Goal: Task Accomplishment & Management: Manage account settings

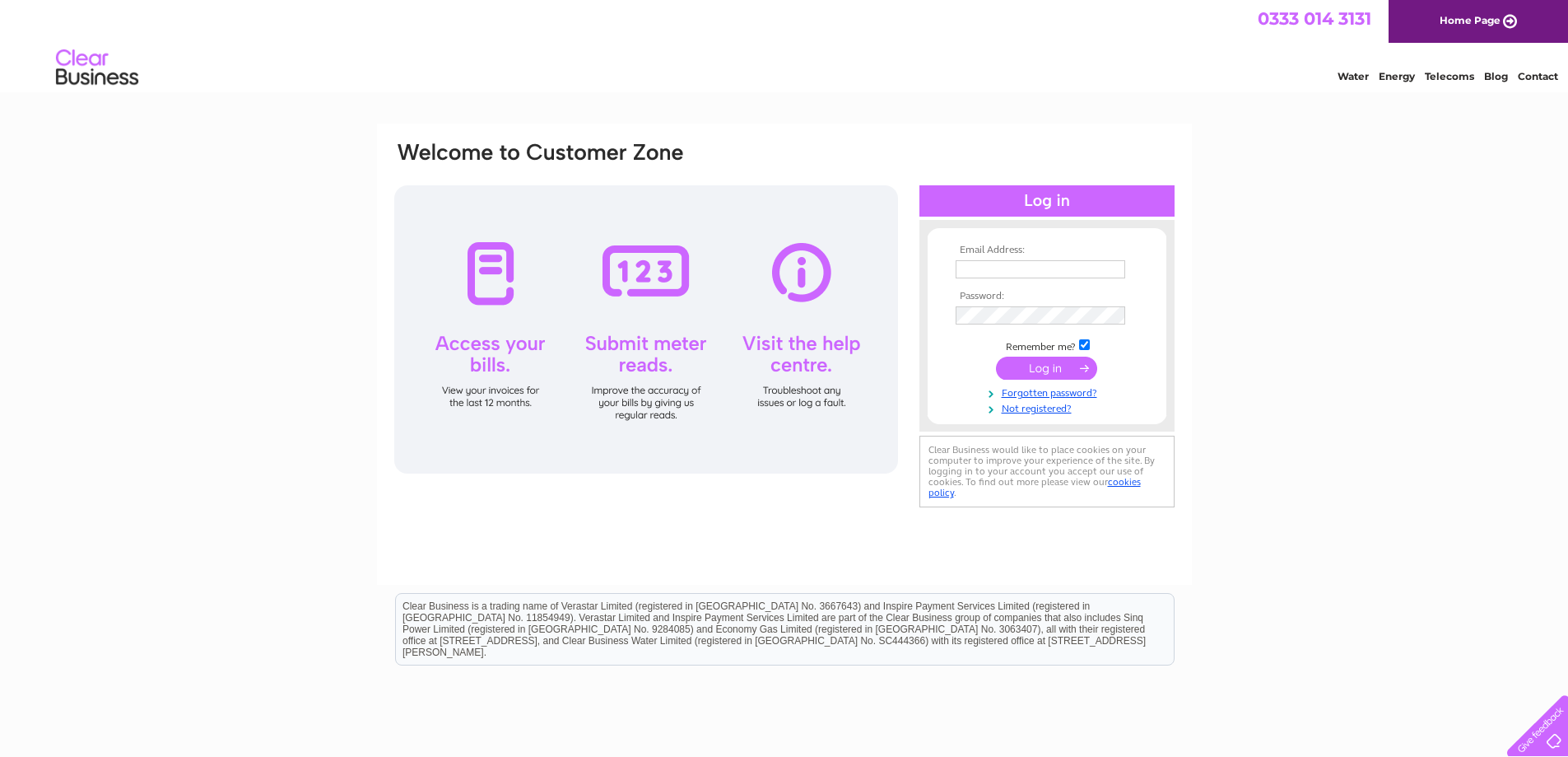
type input "info@sevolivingltd.com"
click at [1038, 370] on input "submit" at bounding box center [1047, 369] width 102 height 23
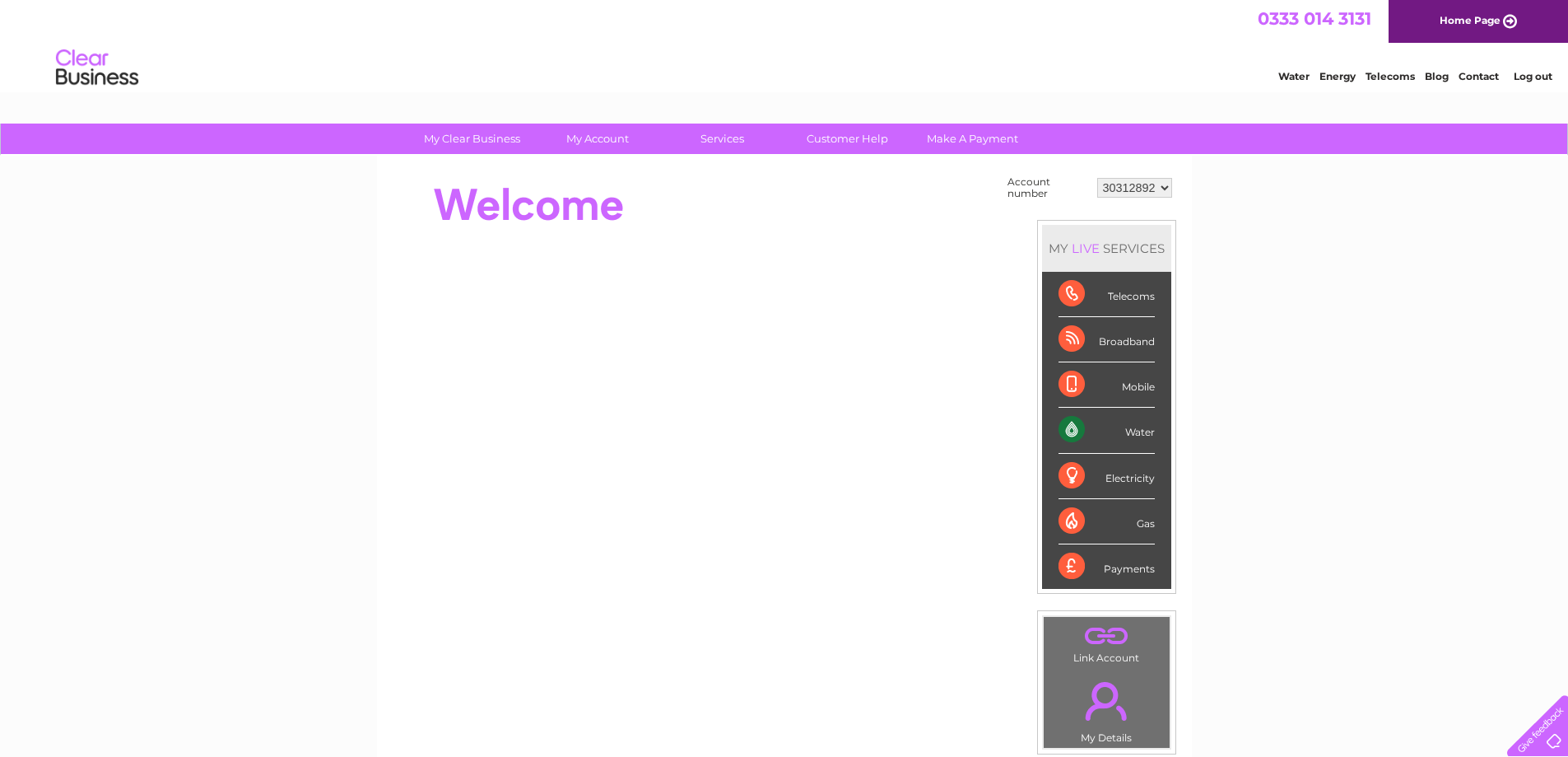
click at [1068, 429] on div "Water" at bounding box center [1106, 431] width 96 height 45
click at [1138, 429] on div "Water" at bounding box center [1106, 431] width 96 height 45
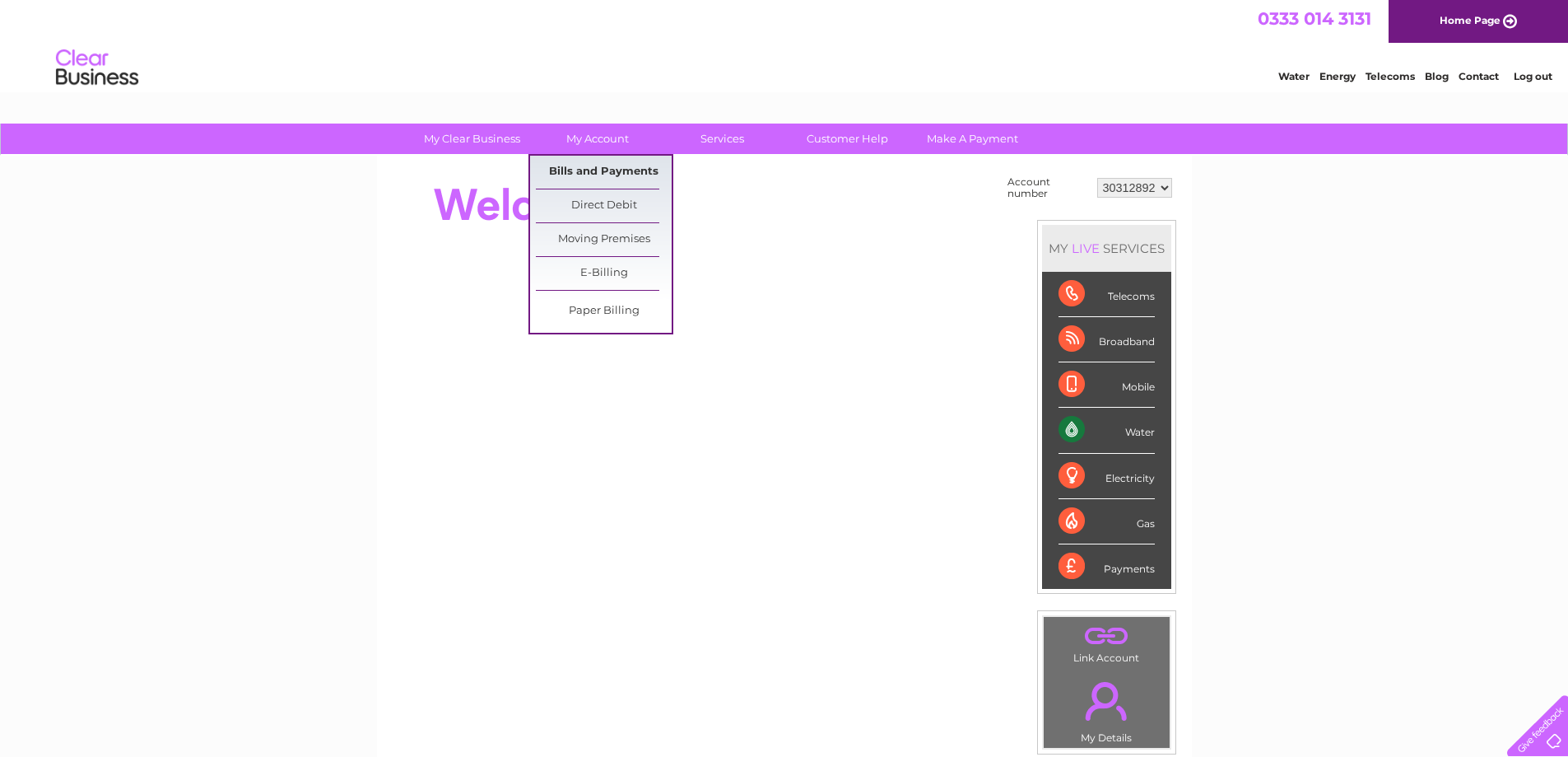
click at [605, 162] on link "Bills and Payments" at bounding box center [603, 172] width 136 height 33
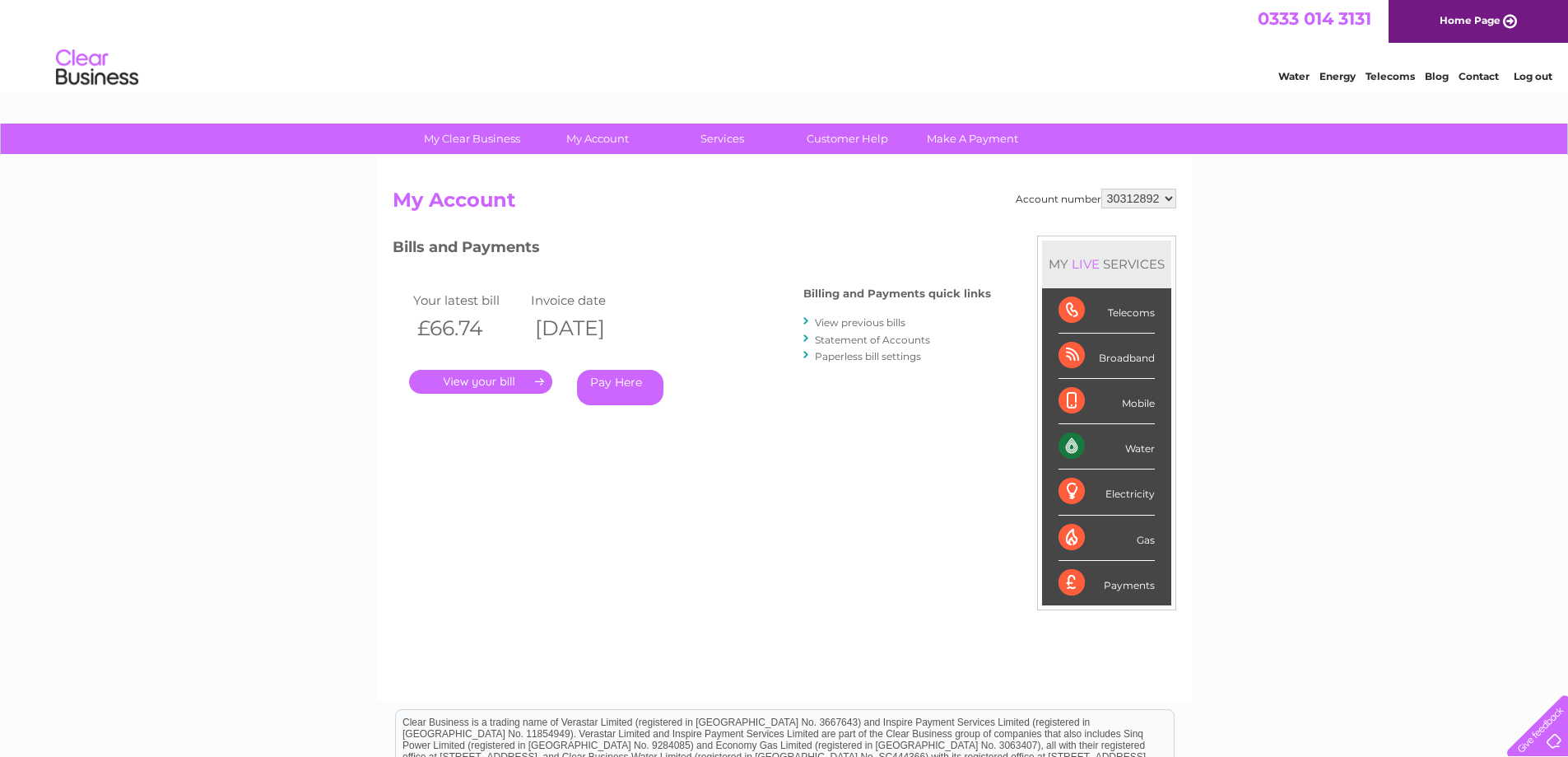
click at [843, 326] on link "View previous bills" at bounding box center [860, 323] width 91 height 13
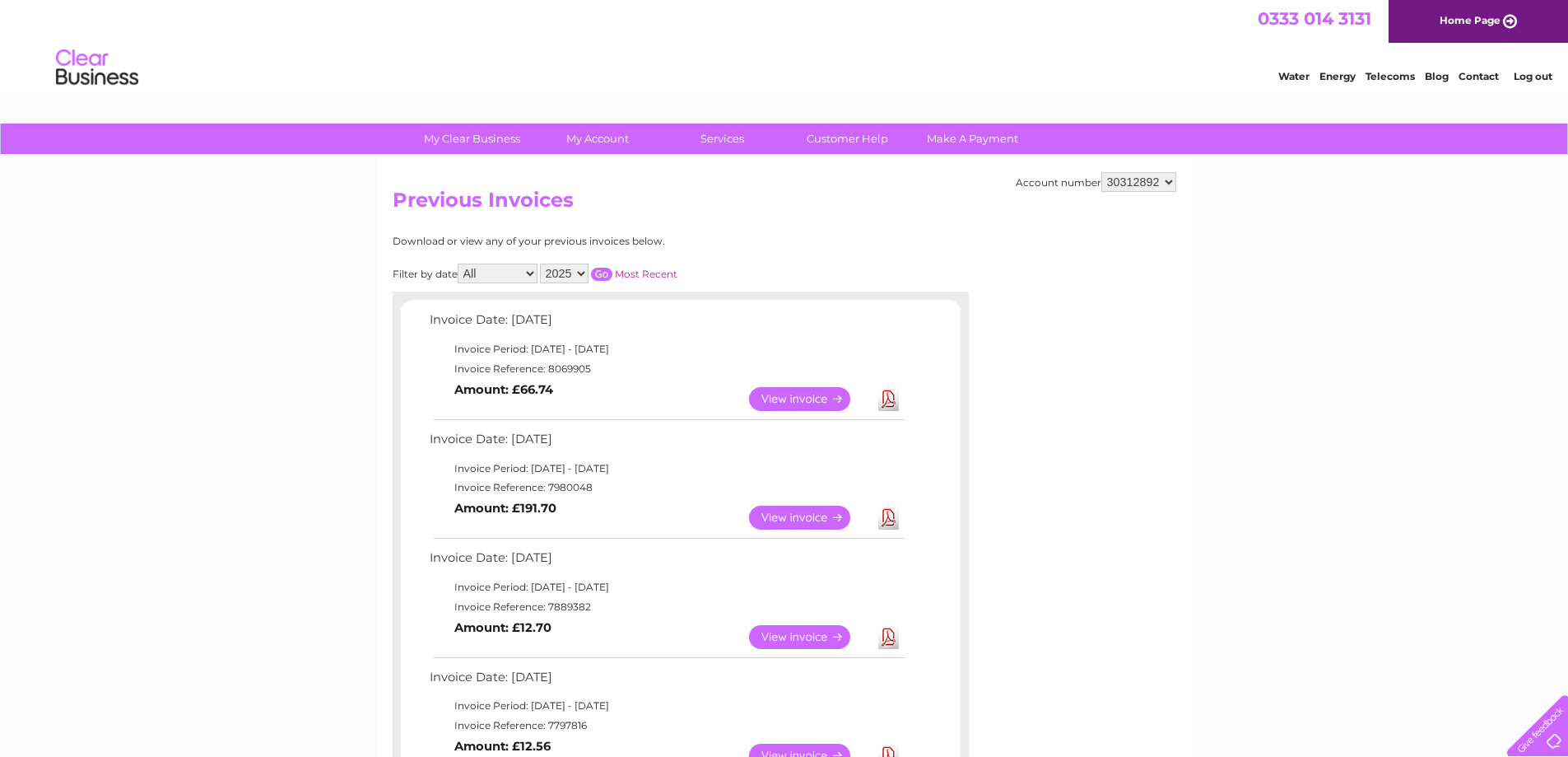
click at [806, 405] on link "View" at bounding box center [810, 399] width 121 height 24
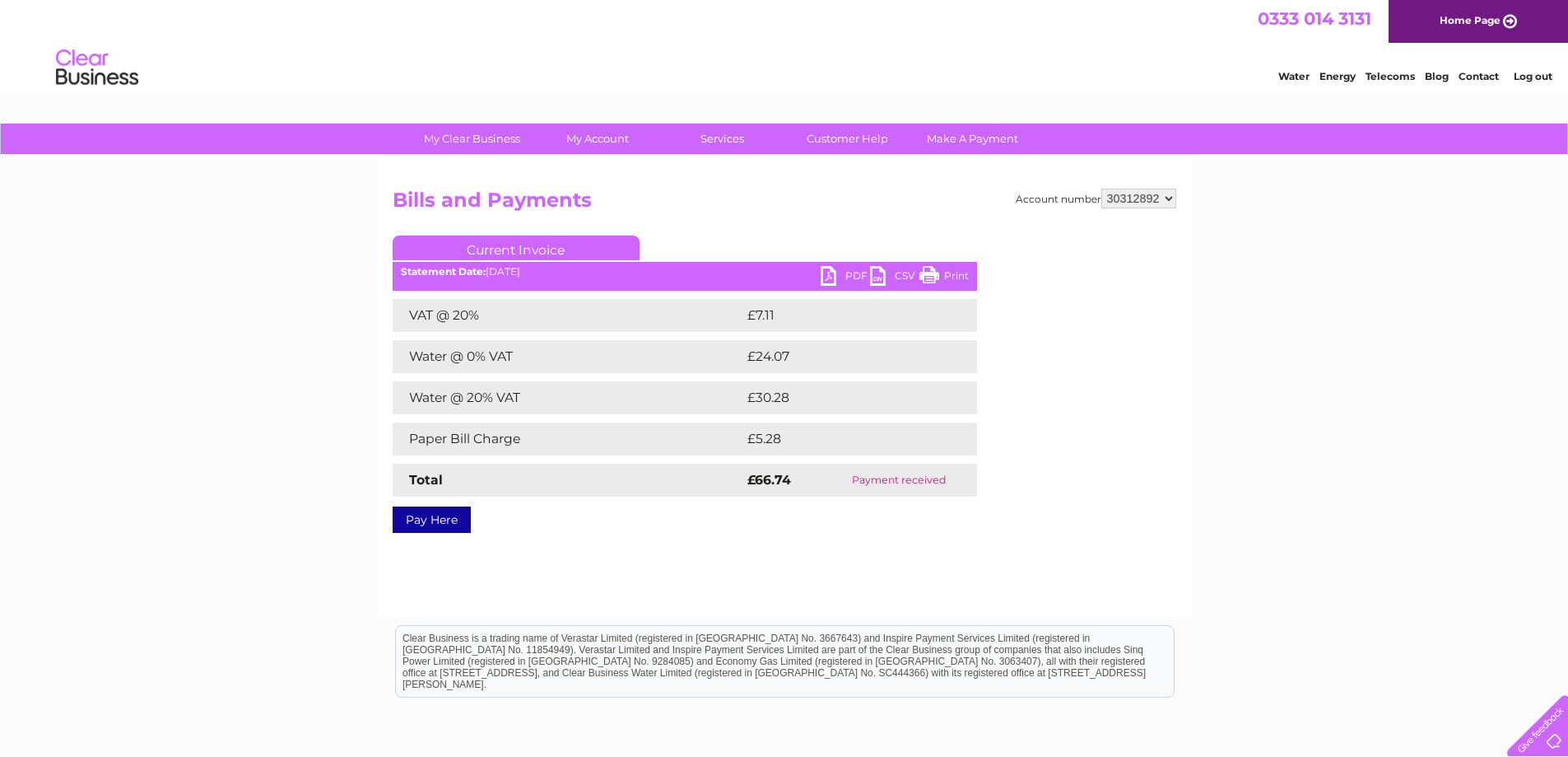
click at [820, 271] on link "PDF" at bounding box center [845, 278] width 49 height 24
